Goal: Information Seeking & Learning: Learn about a topic

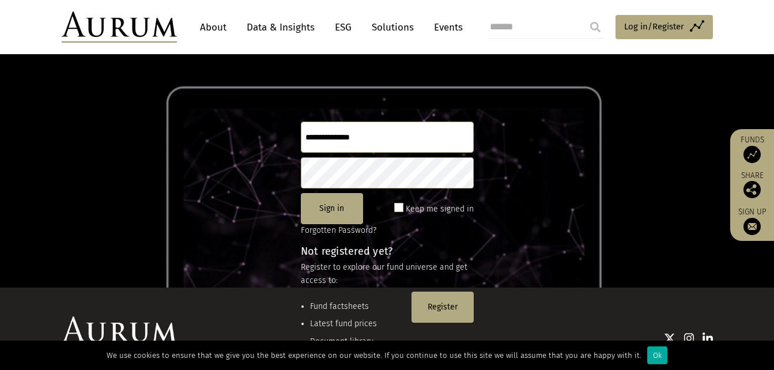
scroll to position [153, 0]
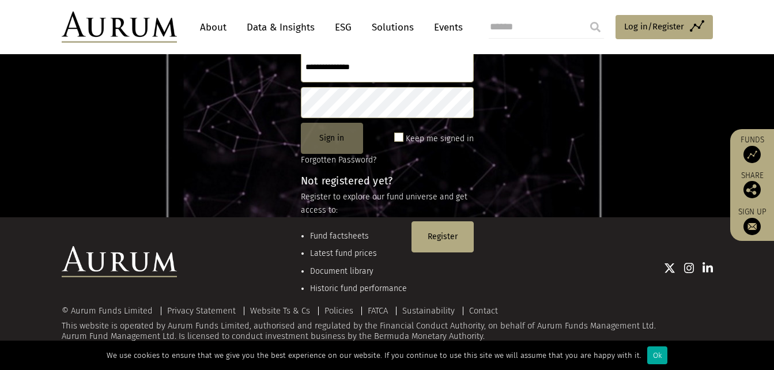
type input "**********"
click at [321, 143] on button "Sign in" at bounding box center [332, 138] width 62 height 31
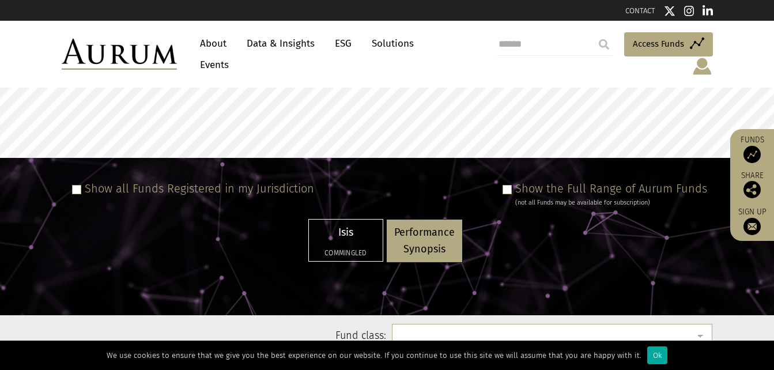
select select
click at [440, 228] on p "Performance Synopsis" at bounding box center [424, 240] width 60 height 33
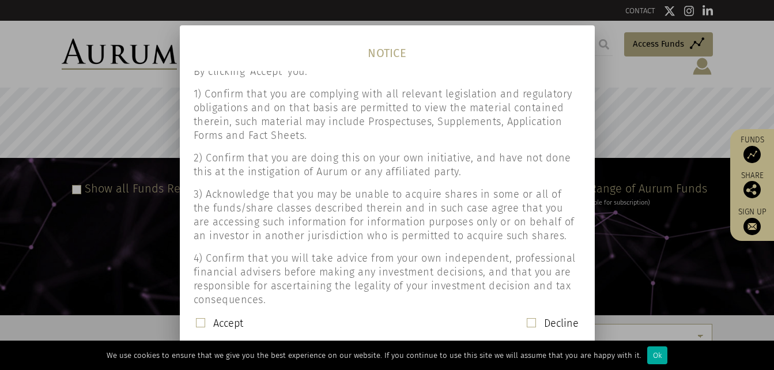
scroll to position [91, 0]
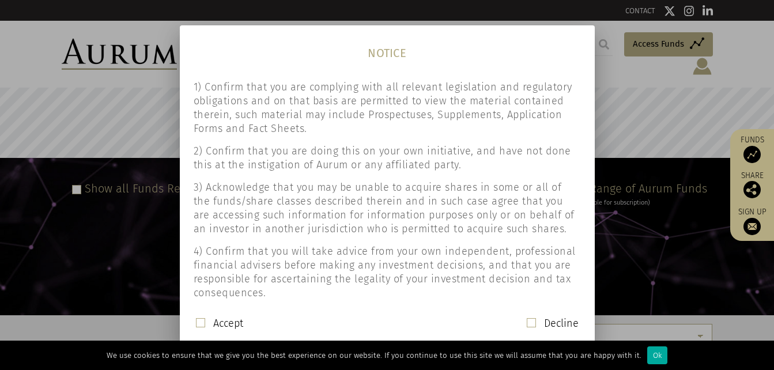
click at [200, 320] on span at bounding box center [200, 322] width 9 height 9
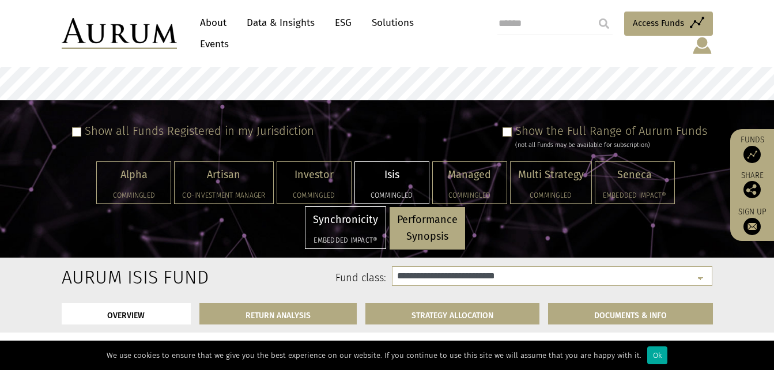
click at [319, 211] on p "Synchronicity" at bounding box center [345, 219] width 65 height 17
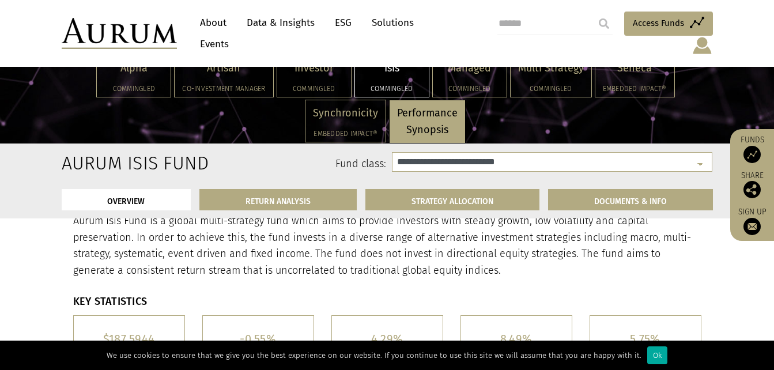
scroll to position [230, 0]
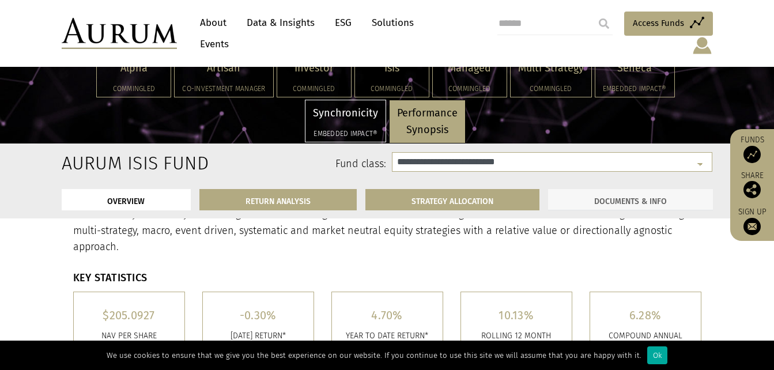
click at [578, 201] on link "DOCUMENTS & INFO" at bounding box center [630, 199] width 165 height 21
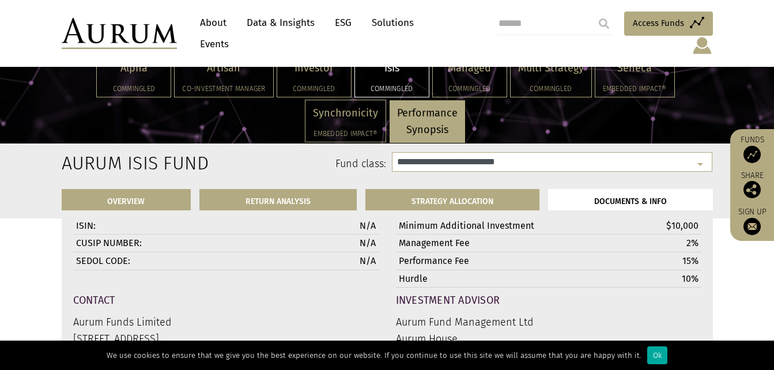
scroll to position [3699, 0]
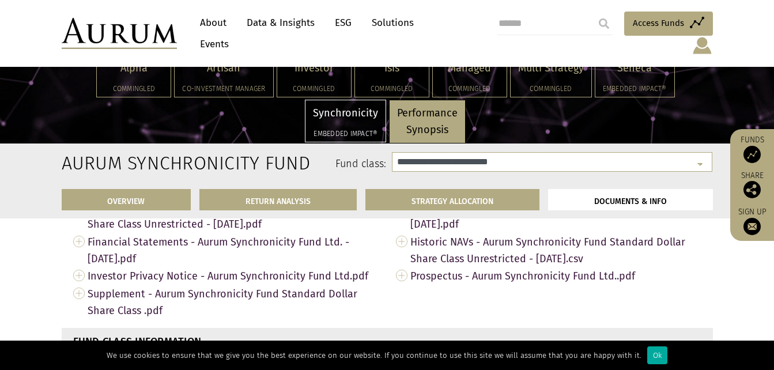
scroll to position [3755, 0]
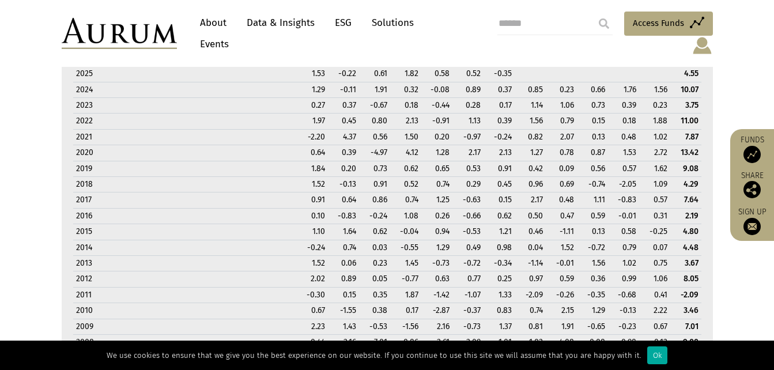
select select "**********"
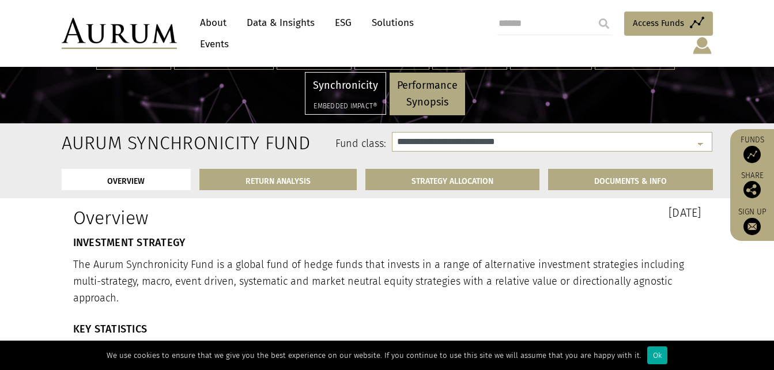
scroll to position [230, 0]
